Goal: Information Seeking & Learning: Learn about a topic

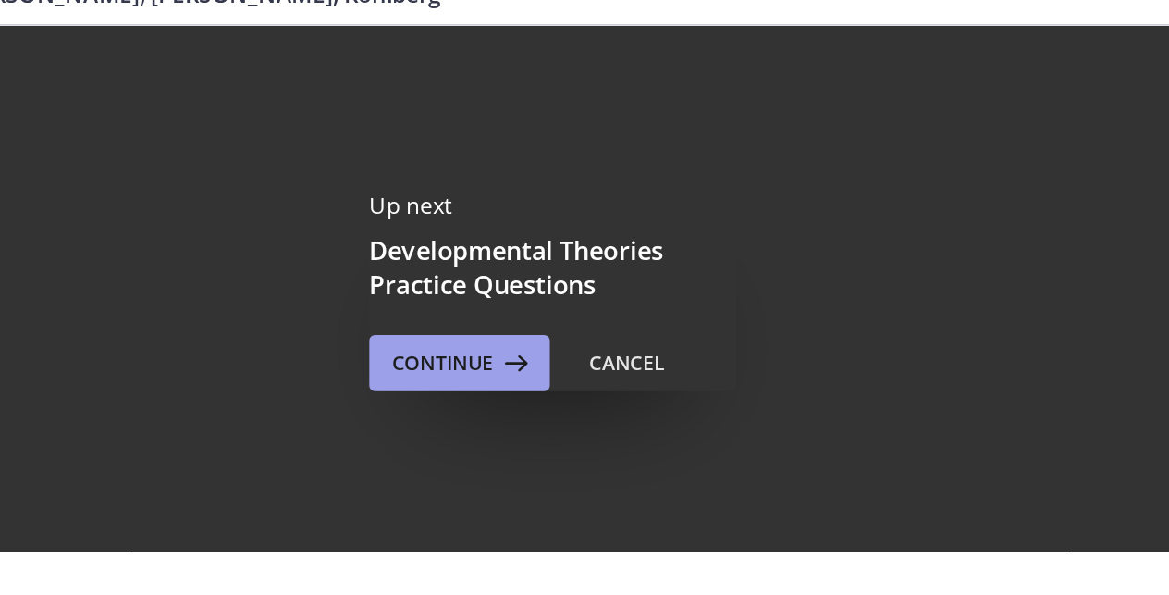
click at [479, 308] on span "Continue" at bounding box center [512, 319] width 67 height 22
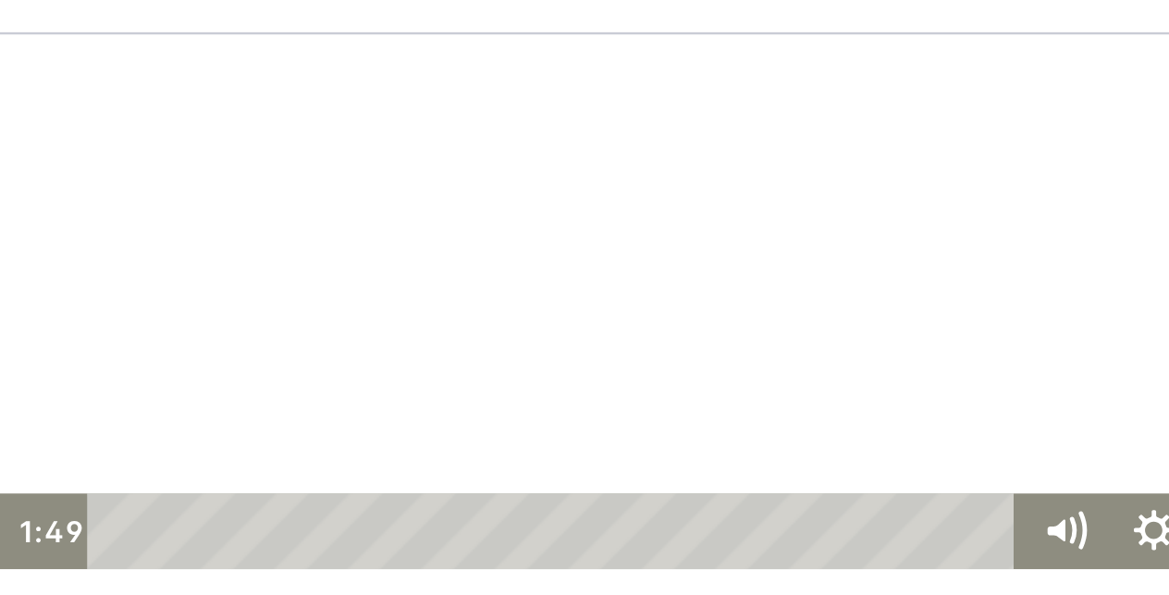
scroll to position [123, 0]
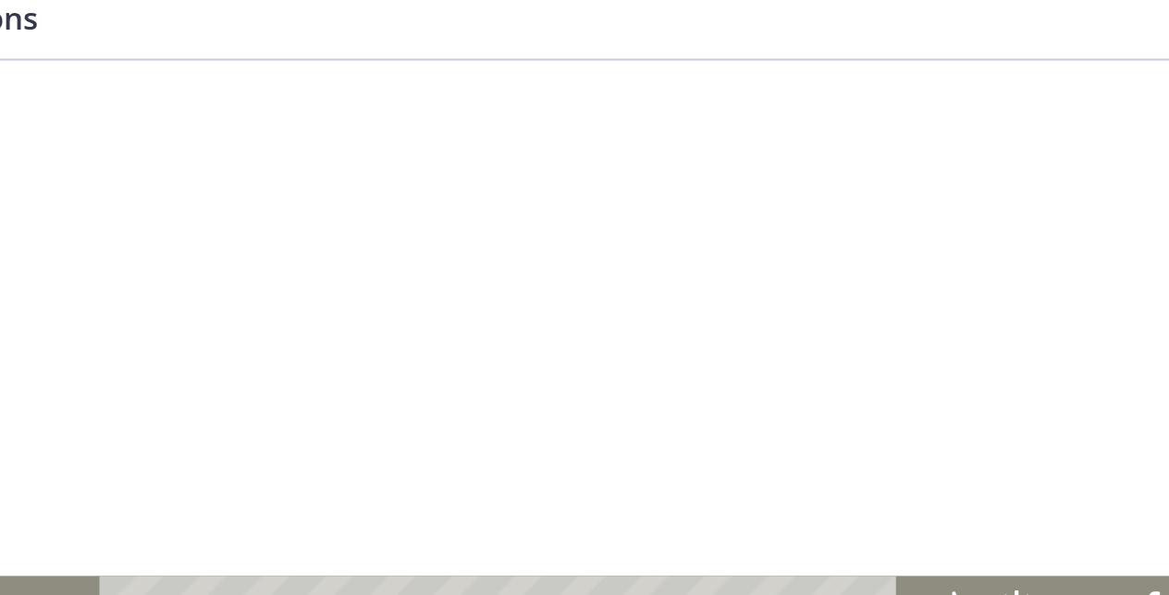
scroll to position [65, 0]
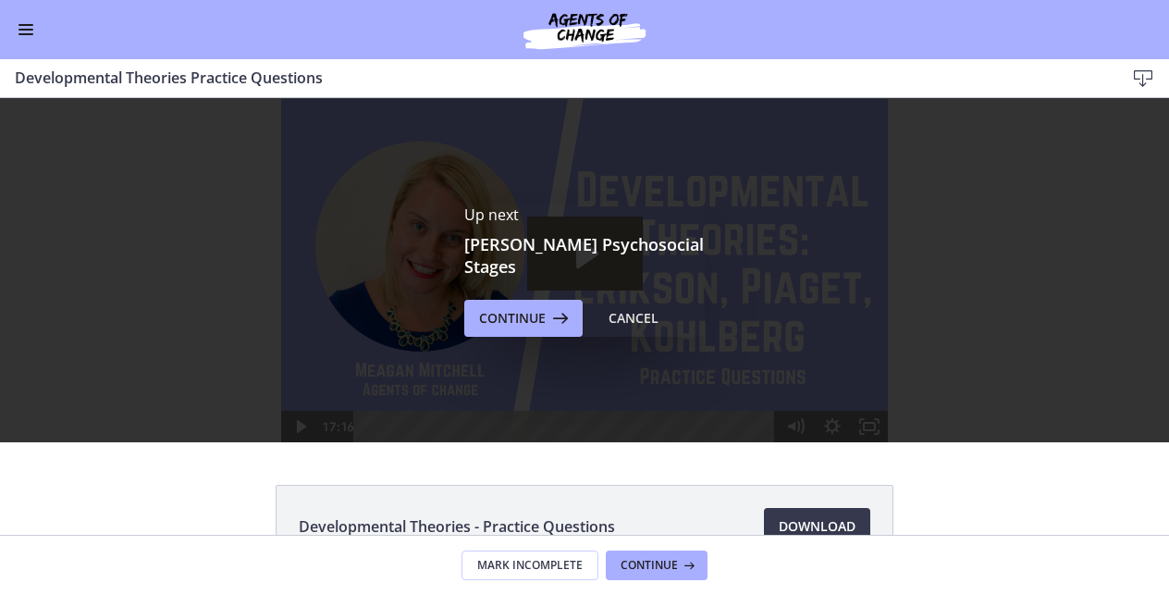
scroll to position [0, 0]
click at [534, 307] on span "Continue" at bounding box center [512, 318] width 67 height 22
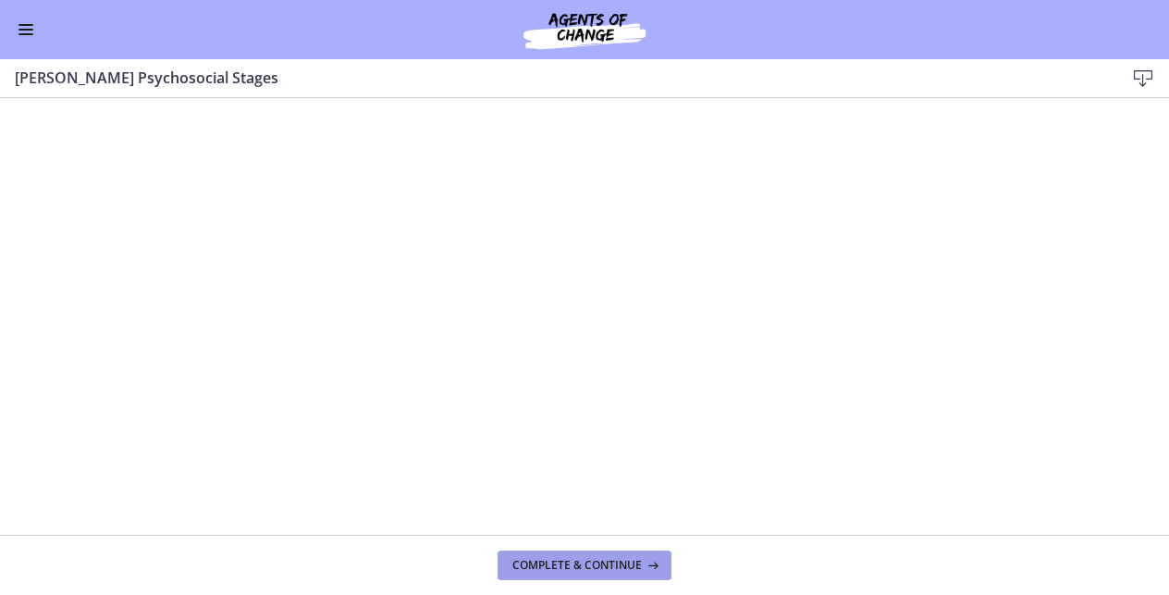
click at [643, 564] on icon at bounding box center [651, 565] width 18 height 15
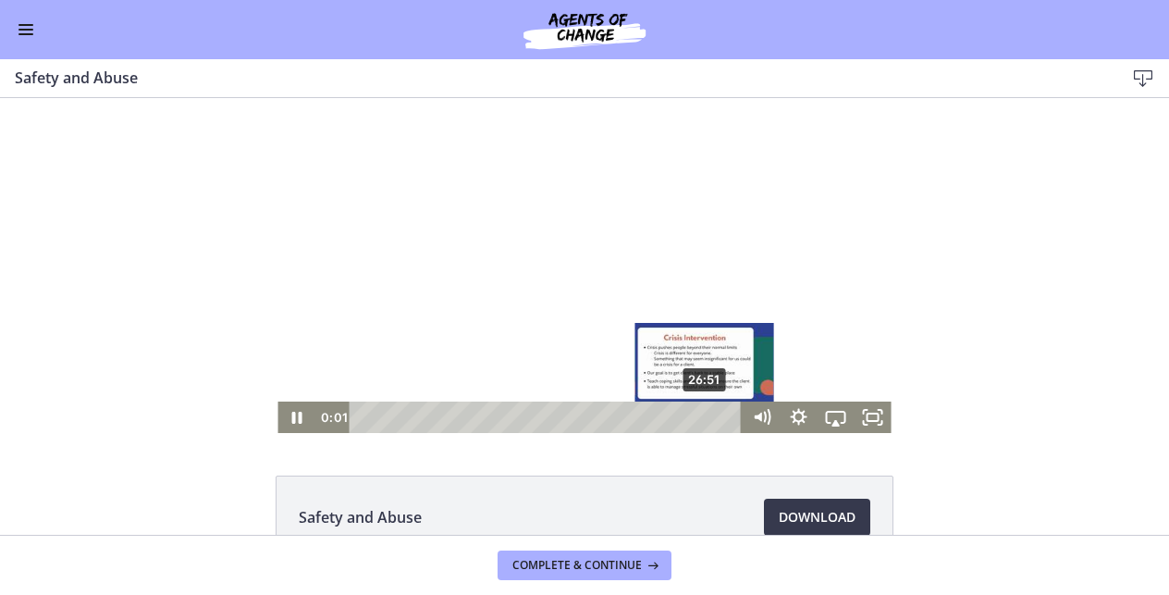
scroll to position [16, 0]
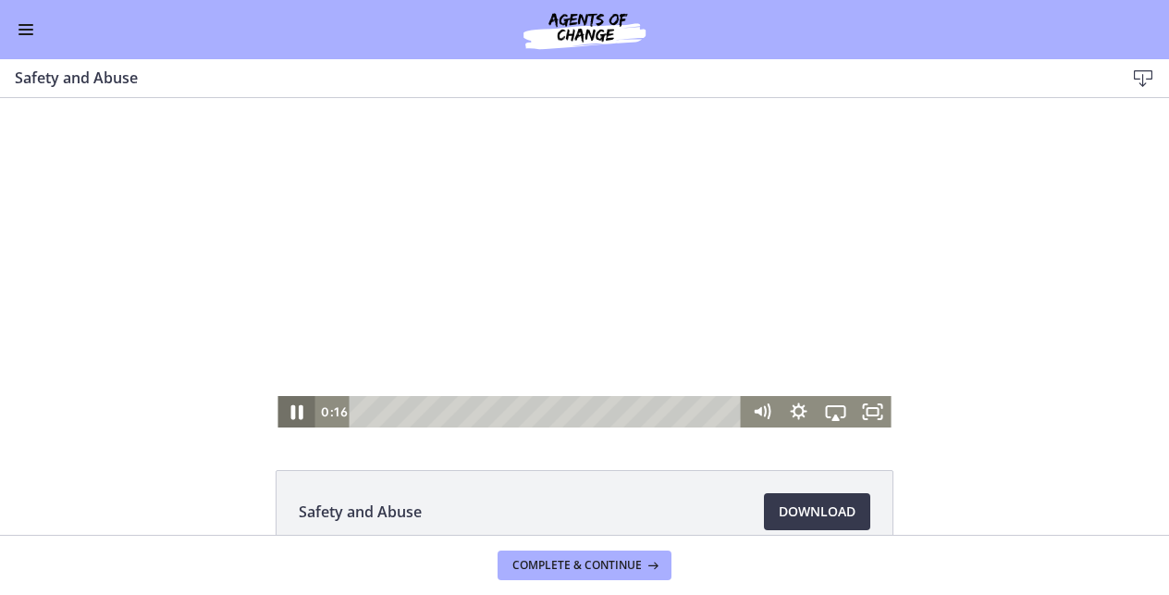
click at [301, 413] on icon "Pause" at bounding box center [296, 412] width 12 height 15
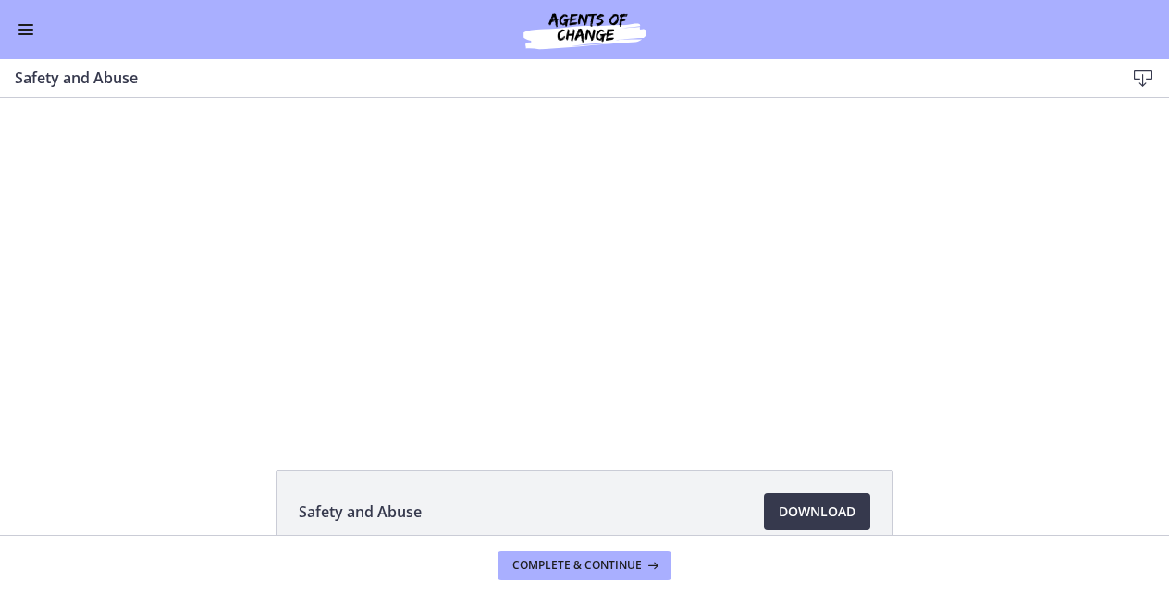
click at [907, 86] on h3 "Safety and Abuse" at bounding box center [555, 78] width 1080 height 22
